Goal: Check status: Check status

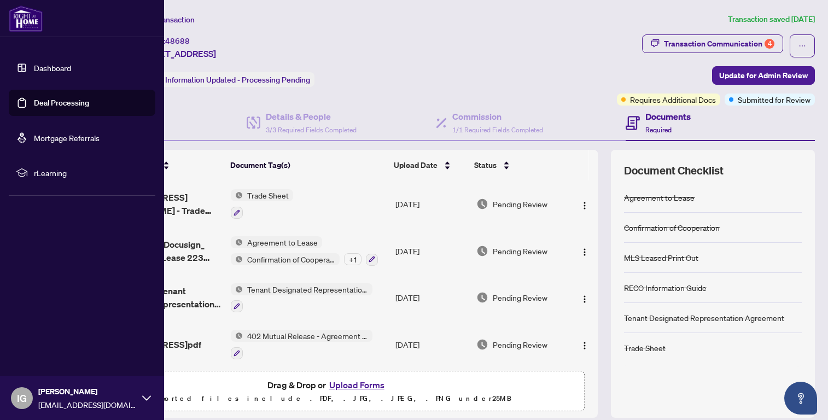
click at [45, 103] on link "Deal Processing" at bounding box center [61, 103] width 55 height 10
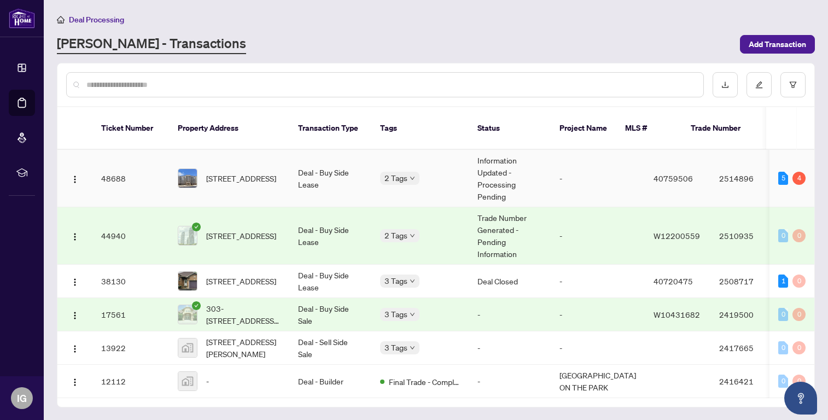
click at [506, 168] on td "Information Updated - Processing Pending" at bounding box center [510, 178] width 82 height 57
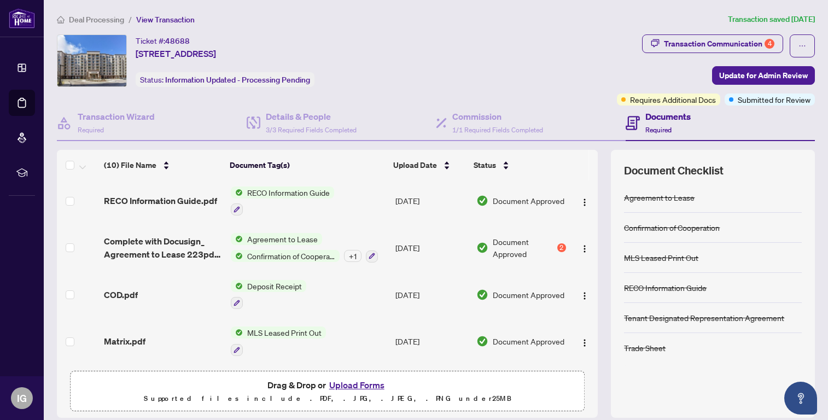
scroll to position [286, 0]
click at [511, 240] on span "Document Approved" at bounding box center [524, 248] width 62 height 24
